Goal: Task Accomplishment & Management: Use online tool/utility

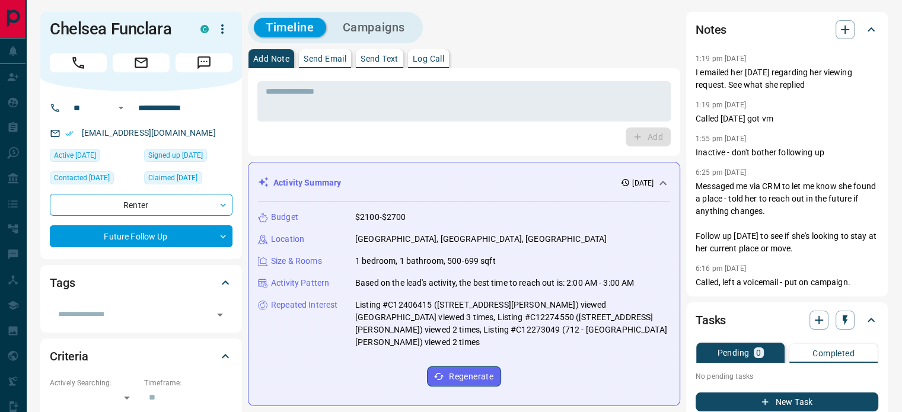
click at [435, 61] on p "Log Call" at bounding box center [428, 59] width 31 height 8
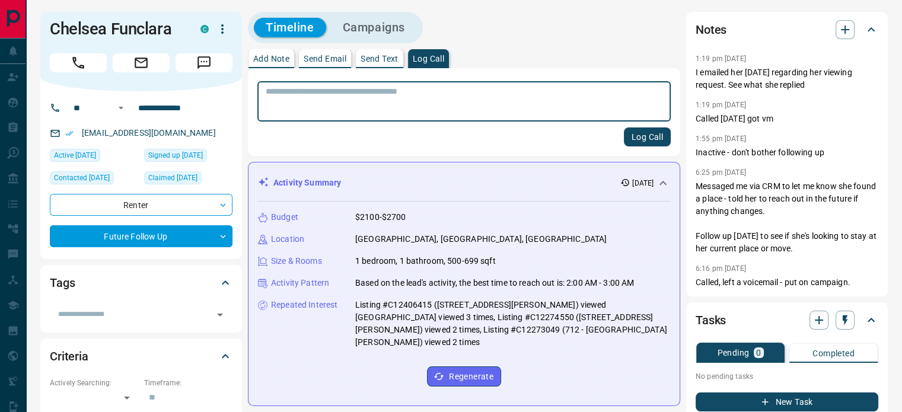
click at [423, 94] on textarea at bounding box center [464, 102] width 397 height 30
type textarea "**********"
click at [438, 61] on p "Log Call" at bounding box center [428, 59] width 31 height 8
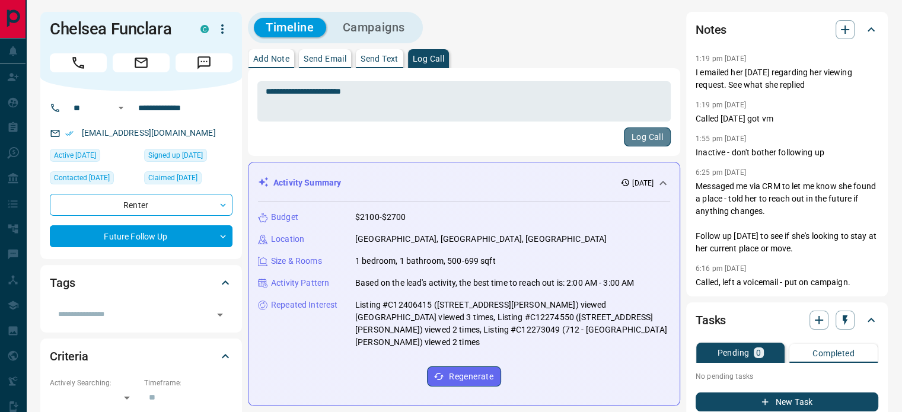
click at [652, 136] on button "Log Call" at bounding box center [647, 136] width 47 height 19
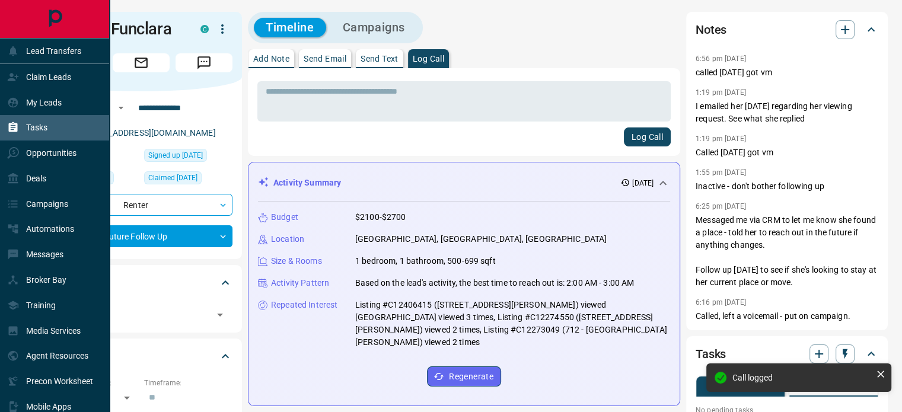
click at [42, 135] on div "Tasks" at bounding box center [27, 128] width 40 height 20
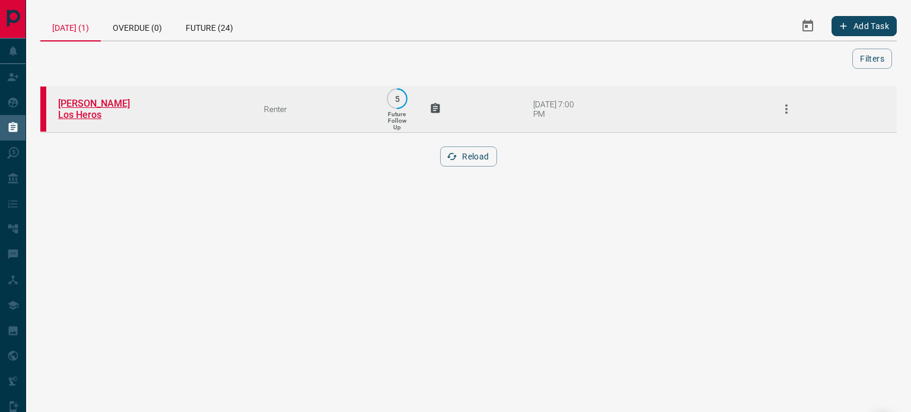
click at [121, 105] on link "[PERSON_NAME] Los Heros" at bounding box center [102, 109] width 89 height 23
